Goal: Information Seeking & Learning: Find specific fact

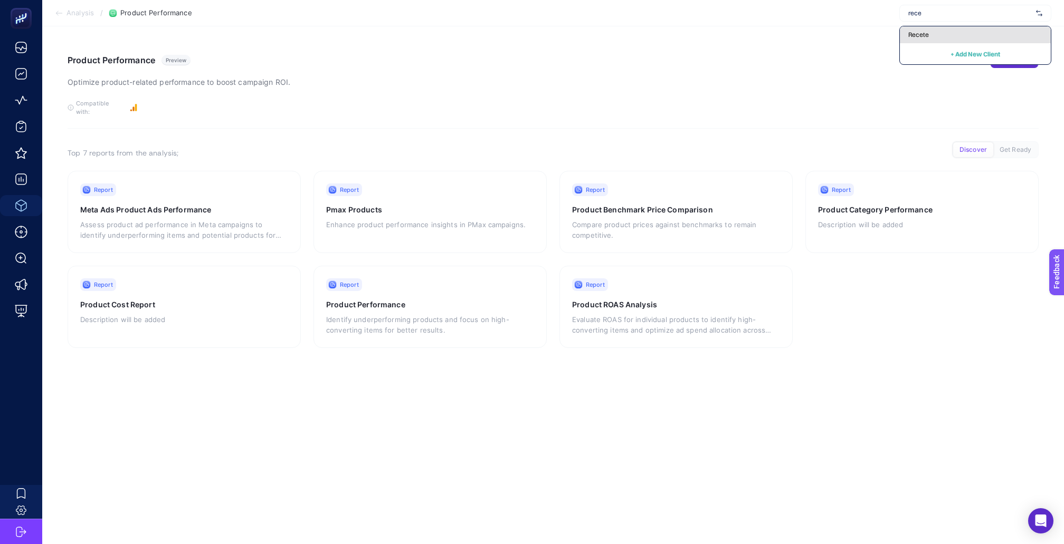
click at [929, 37] on span "Recete" at bounding box center [918, 35] width 21 height 8
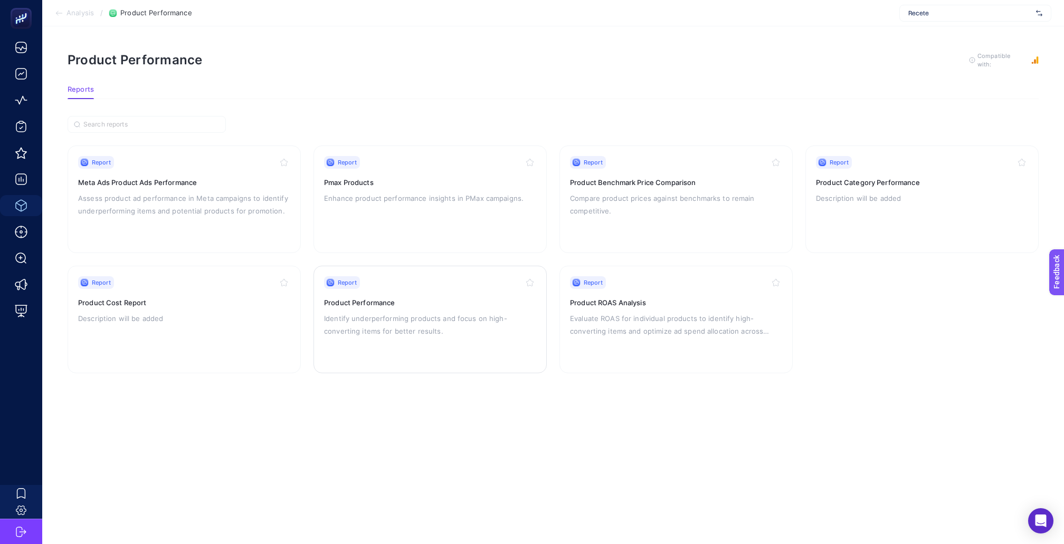
click at [394, 298] on h3 "Product Performance" at bounding box center [430, 303] width 212 height 11
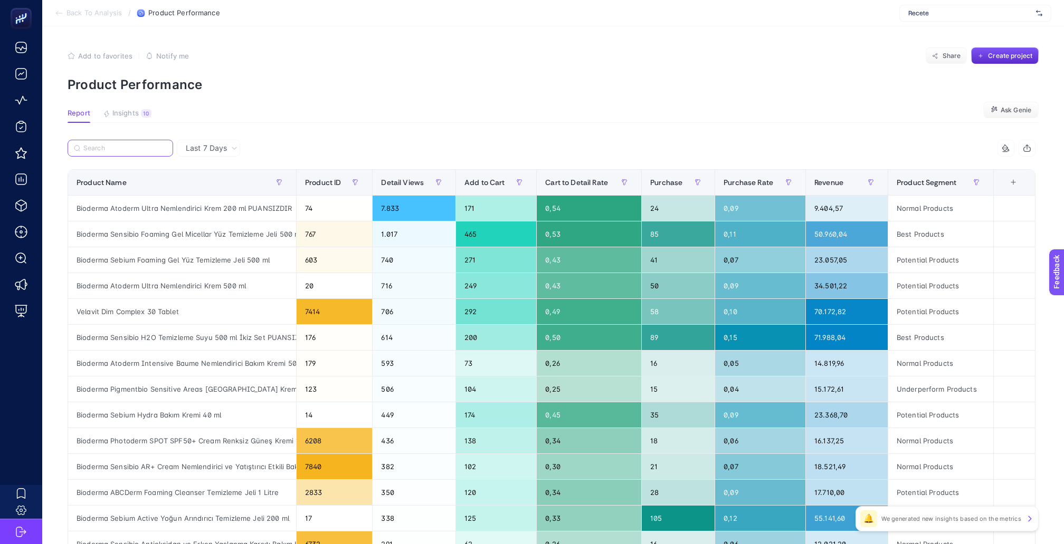
click at [161, 145] on input "Search" at bounding box center [124, 149] width 83 height 8
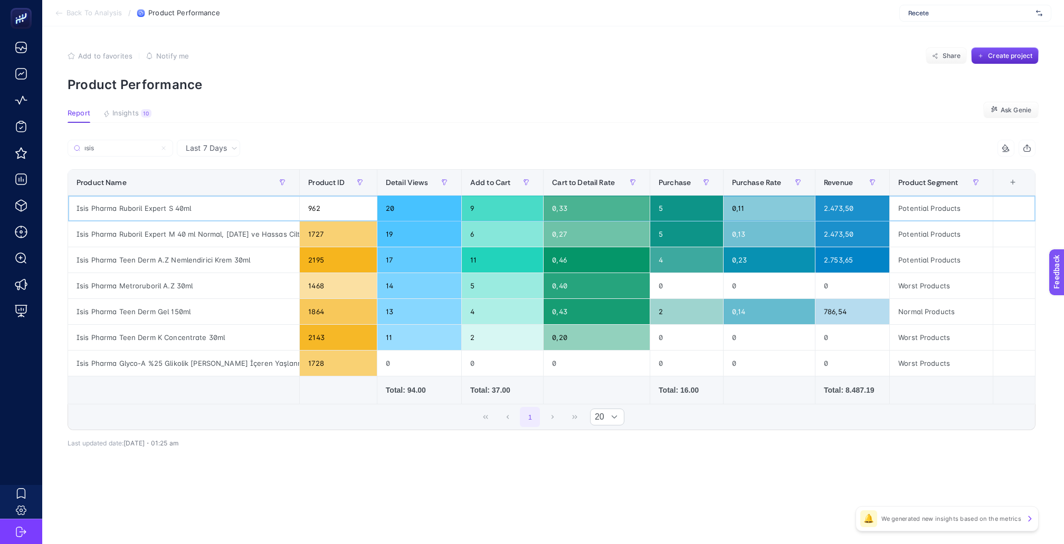
click at [167, 196] on div "Isis Pharma Ruboril Expert S 40ml" at bounding box center [183, 208] width 231 height 25
copy tr "Isis Pharma Ruboril Expert S 40ml"
click at [228, 222] on div "Isis Pharma Ruboril Expert M 40 ml Normal, Karma ve Hassas Ciltlerin Bakımı İçi…" at bounding box center [183, 234] width 231 height 25
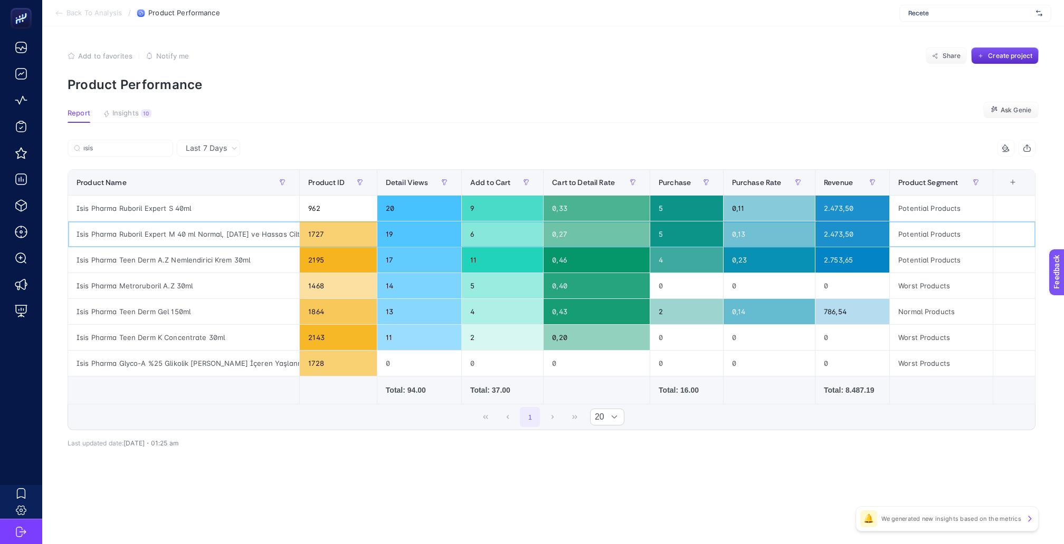
click at [228, 222] on div "Isis Pharma Ruboril Expert M 40 ml Normal, Karma ve Hassas Ciltlerin Bakımı İçi…" at bounding box center [183, 234] width 231 height 25
copy tr "Isis Pharma Ruboril Expert M 40 ml Normal, Karma ve Hassas Ciltlerin Bakımı İçi…"
click at [145, 248] on div "Isis Pharma Teen Derm A.Z Nemlendirici Krem 30ml" at bounding box center [183, 259] width 231 height 25
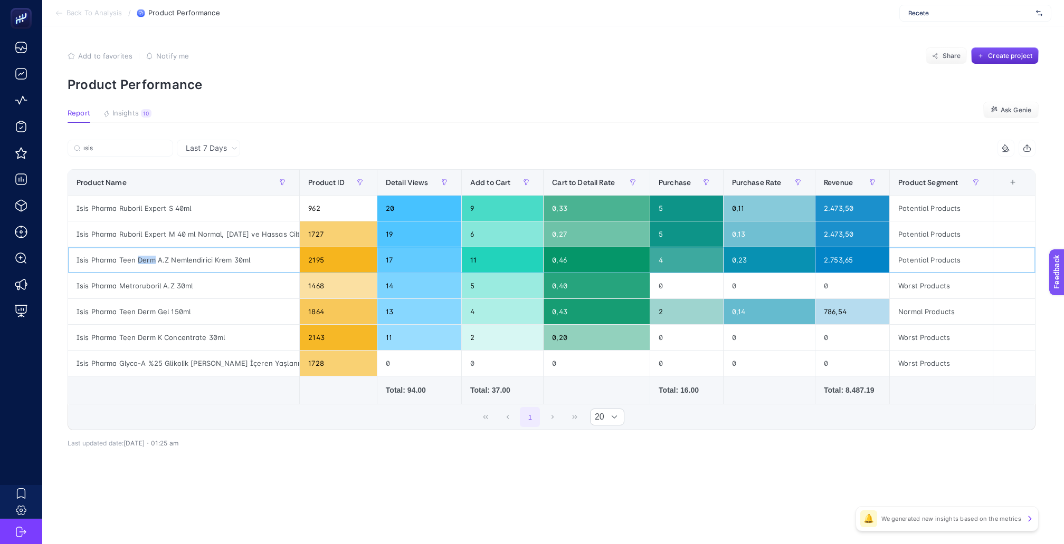
click at [145, 248] on div "Isis Pharma Teen Derm A.Z Nemlendirici Krem 30ml" at bounding box center [183, 259] width 231 height 25
copy tr "Isis Pharma Teen Derm A.Z Nemlendirici Krem 30ml"
click at [142, 145] on input "ısis" at bounding box center [124, 149] width 83 height 8
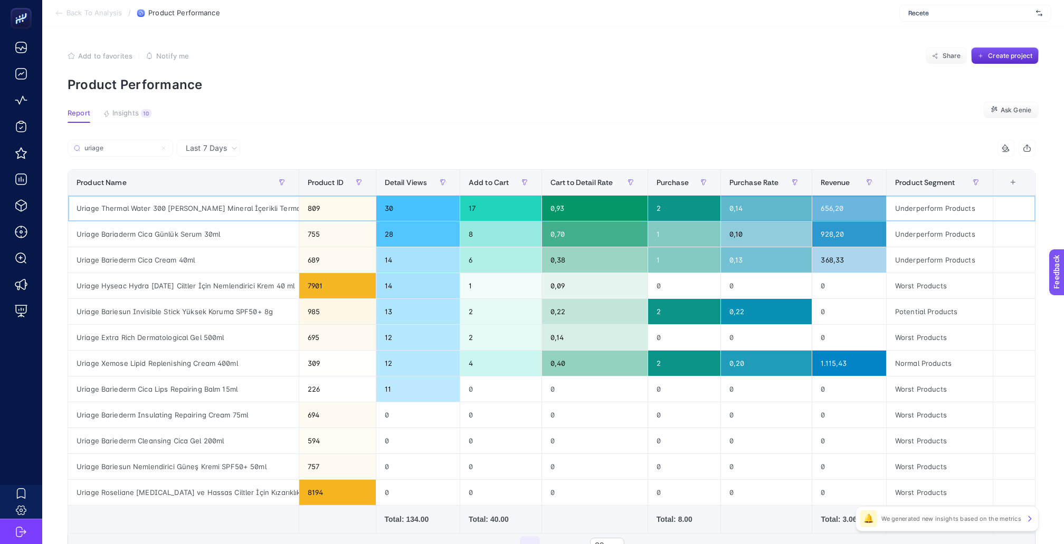
click at [246, 197] on div "Uriage Thermal Water 300 ml Zengin Mineral İçerikli Termal Su" at bounding box center [183, 208] width 231 height 25
copy tr "Uriage Thermal Water 300 ml Zengin Mineral İçerikli Termal Su"
click at [254, 299] on div "Uriage Bariesun Invisible Stick Yüksek Koruma SPF50+ 8g" at bounding box center [183, 311] width 231 height 25
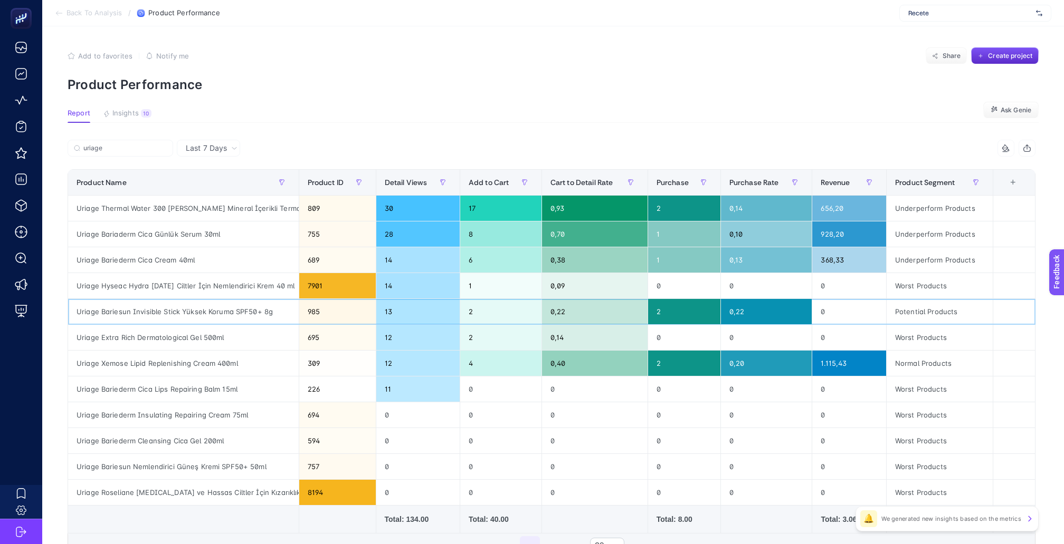
click at [254, 299] on div "Uriage Bariesun Invisible Stick Yüksek Koruma SPF50+ 8g" at bounding box center [183, 311] width 231 height 25
click at [231, 299] on div "Uriage Bariesun Invisible Stick Yüksek Koruma SPF50+ 8g" at bounding box center [183, 311] width 231 height 25
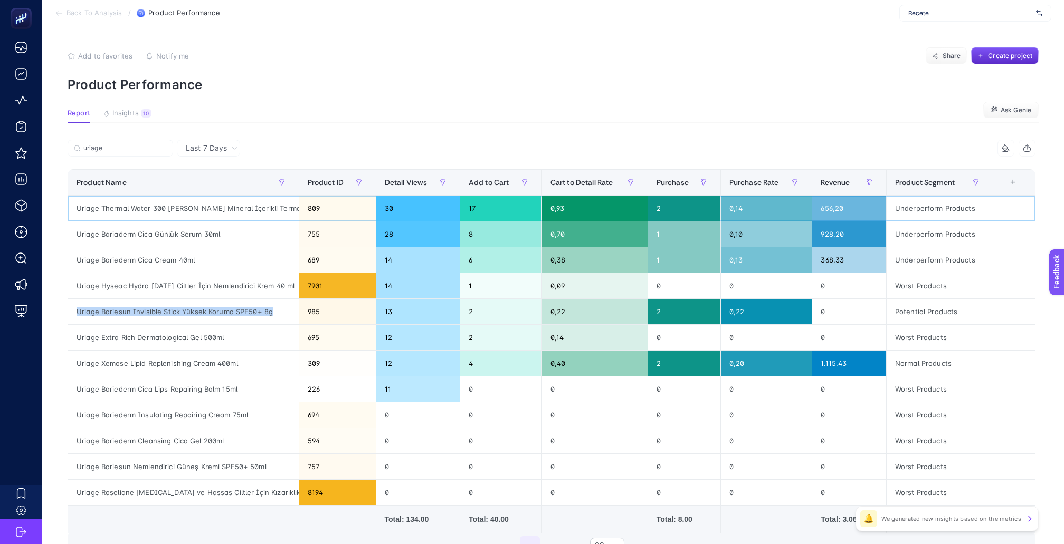
click at [240, 200] on div "Uriage Thermal Water 300 ml Zengin Mineral İçerikli Termal Su" at bounding box center [183, 208] width 231 height 25
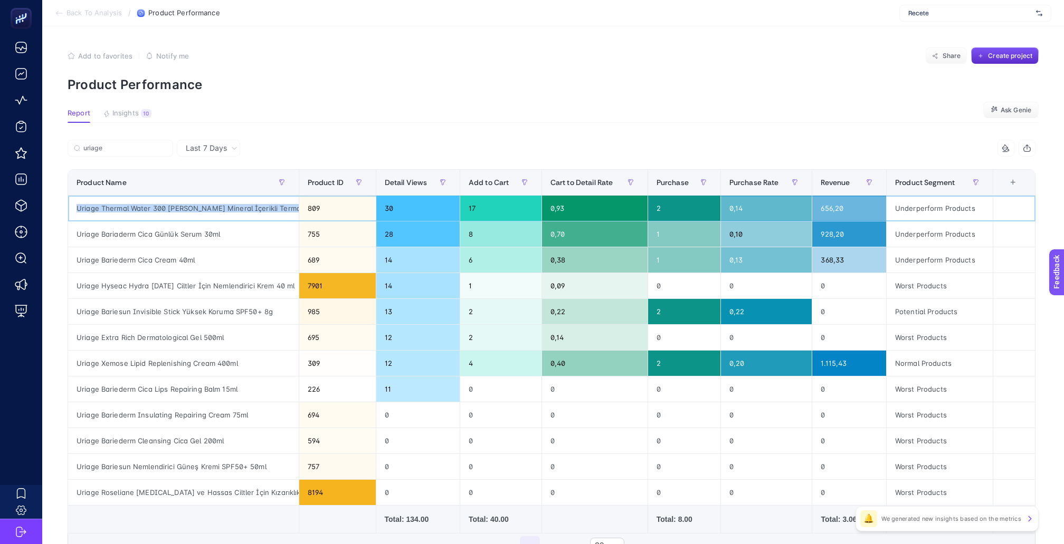
copy tr "Uriage Thermal Water 300 ml Zengin Mineral İçerikli Termal Su"
click at [150, 145] on input "uriage" at bounding box center [124, 149] width 83 height 8
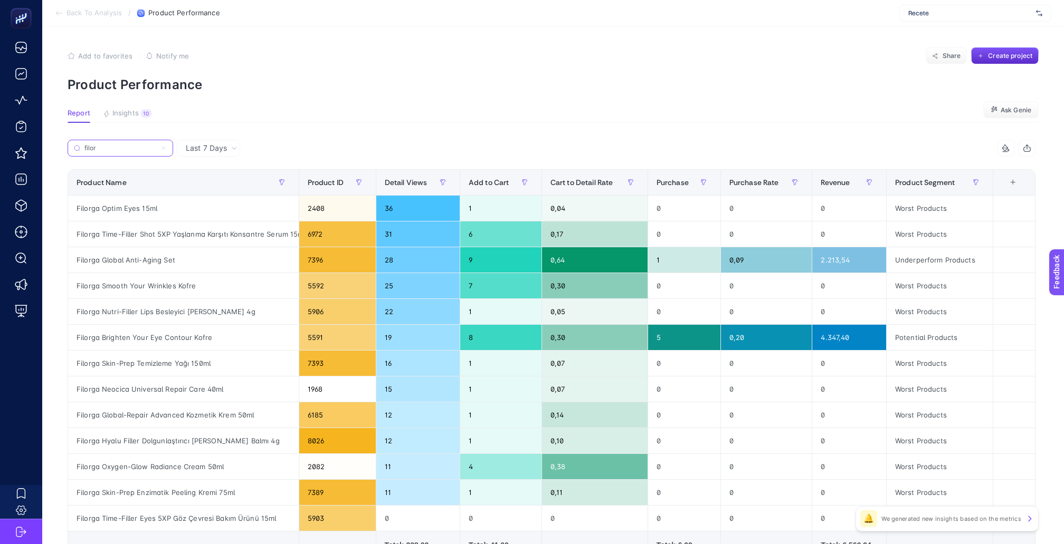
type input "filor"
click at [167, 325] on div "Filorga Brighten Your Eye Contour Kofre" at bounding box center [183, 337] width 231 height 25
click at [166, 325] on div "Filorga Brighten Your Eye Contour Kofre" at bounding box center [183, 337] width 231 height 25
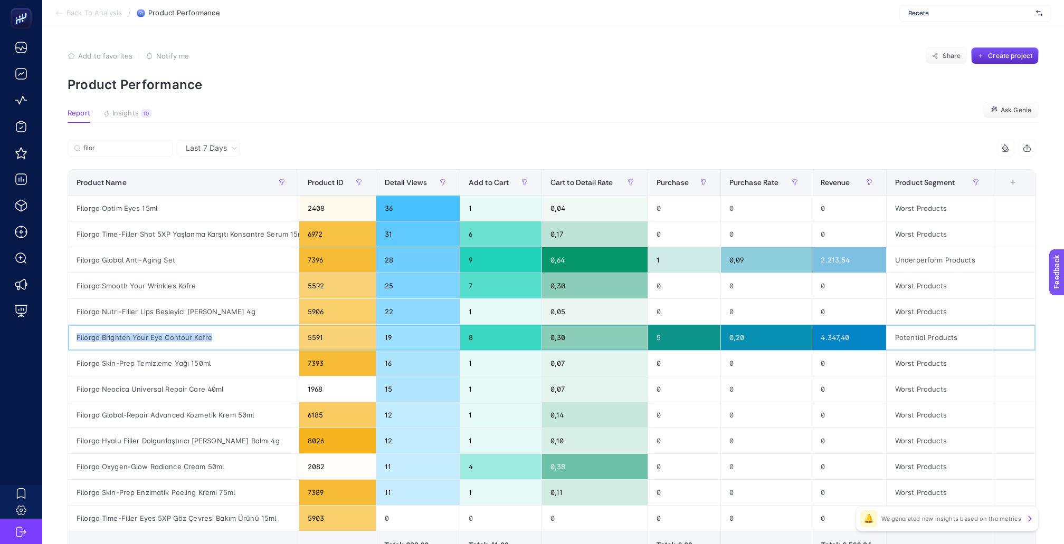
copy tr "Filorga Brighten Your Eye Contour Kofre"
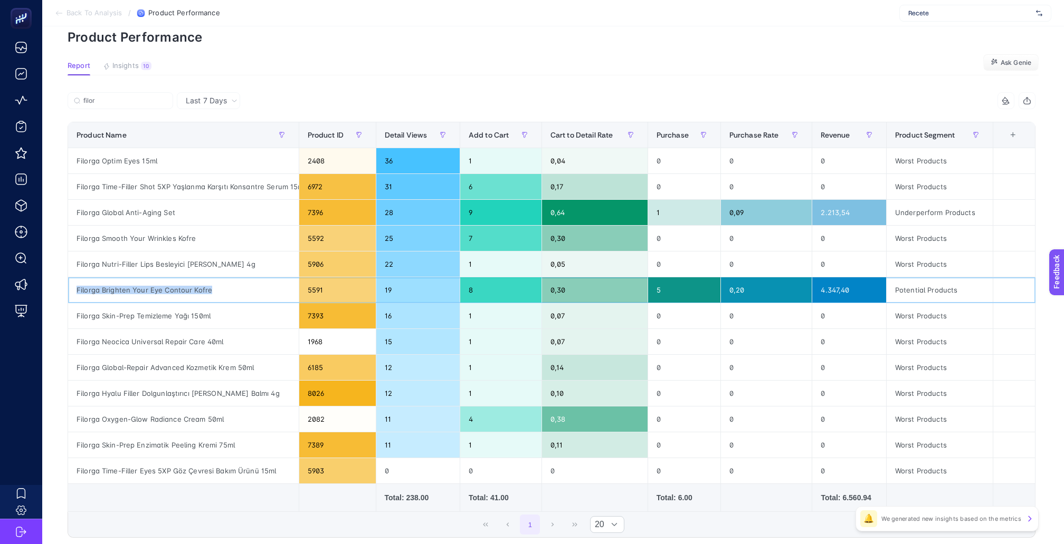
scroll to position [46, 0]
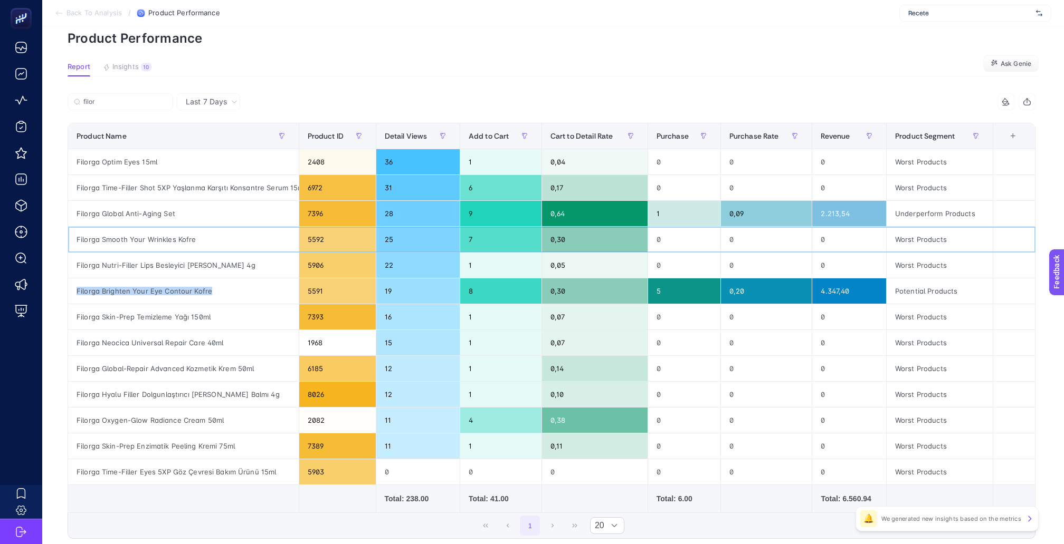
click at [156, 227] on div "Filorga Smooth Your Wrinkles Kofre" at bounding box center [183, 239] width 231 height 25
copy tr "Filorga Smooth Your Wrinkles Kofre"
